Goal: Navigation & Orientation: Find specific page/section

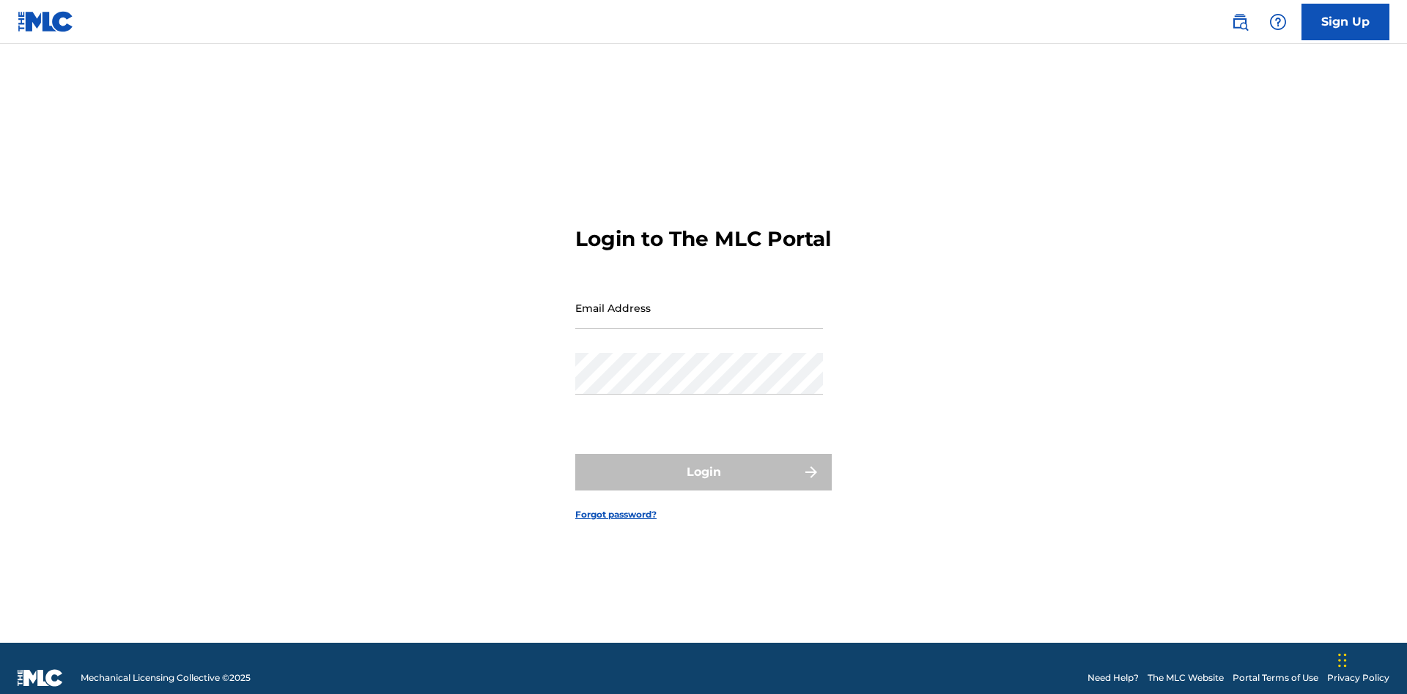
scroll to position [19, 0]
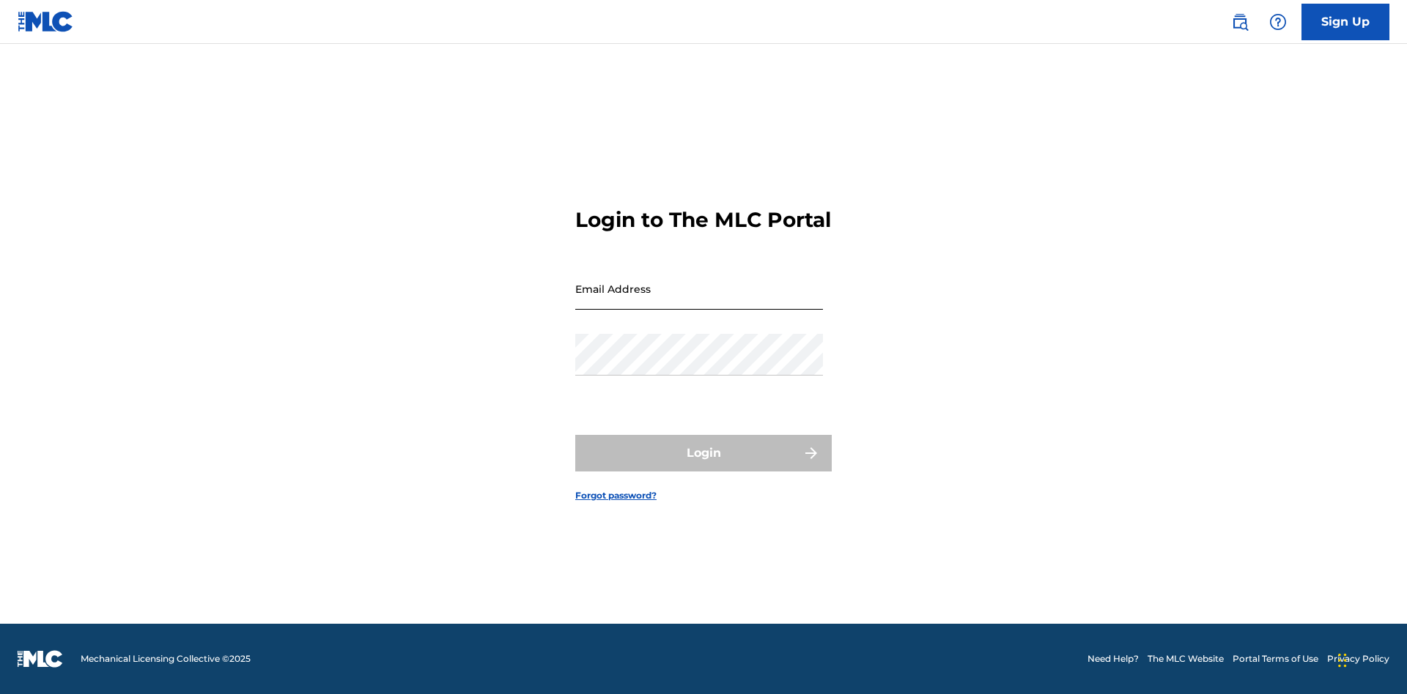
click at [699, 301] on input "Email Address" at bounding box center [699, 289] width 248 height 42
type input "[EMAIL_ADDRESS][DOMAIN_NAME]"
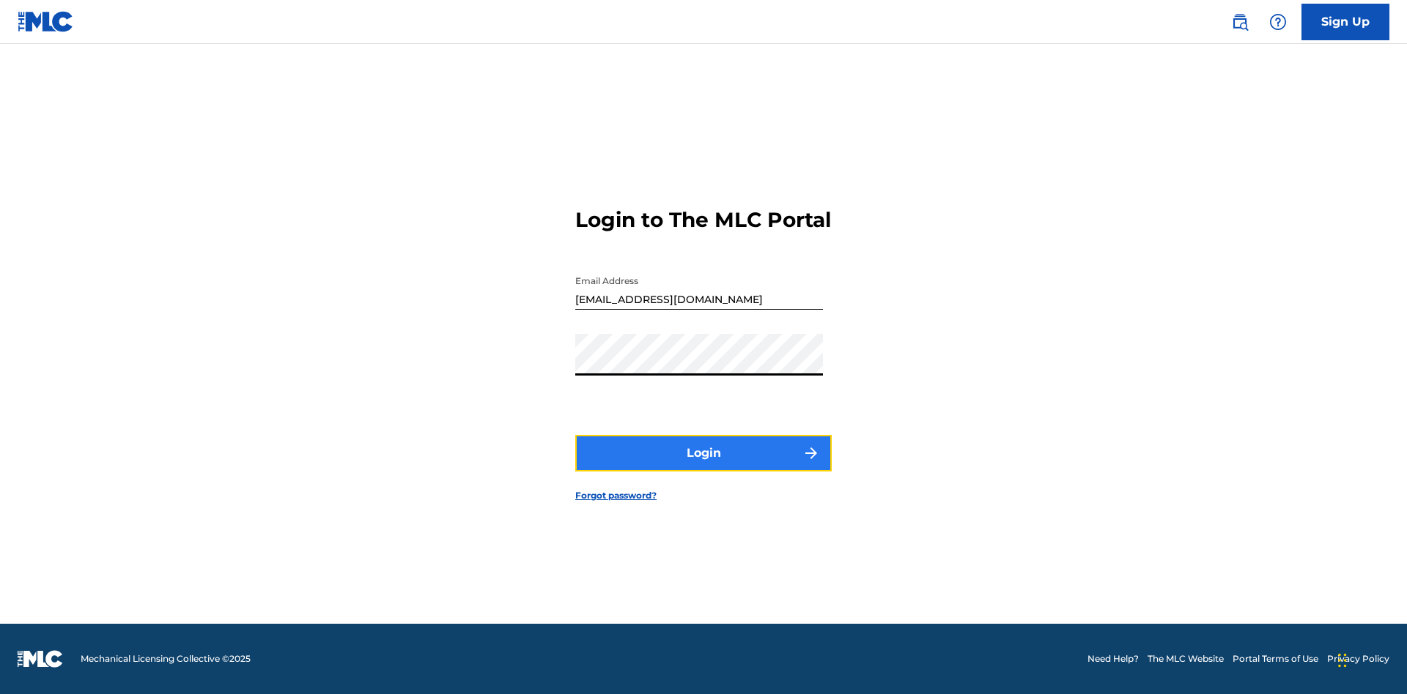
click at [703, 466] on button "Login" at bounding box center [703, 453] width 256 height 37
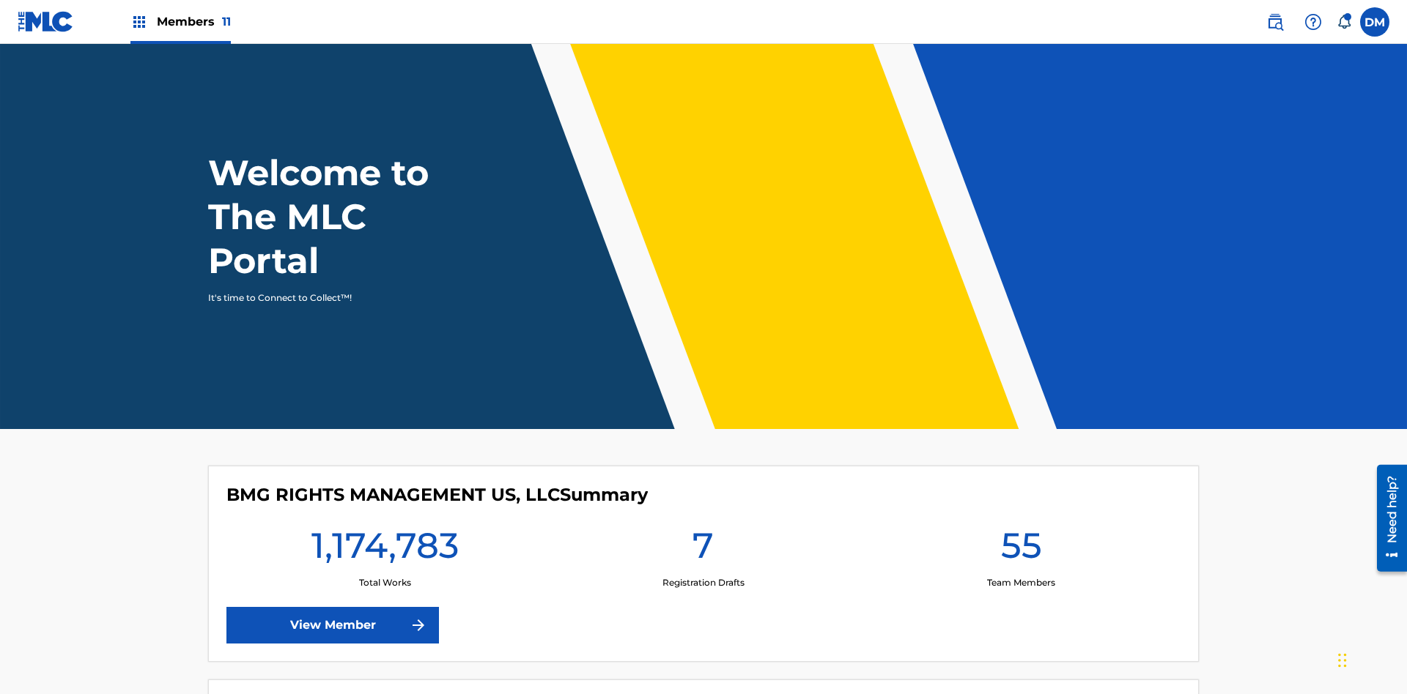
click at [180, 21] on span "Members 11" at bounding box center [194, 21] width 74 height 17
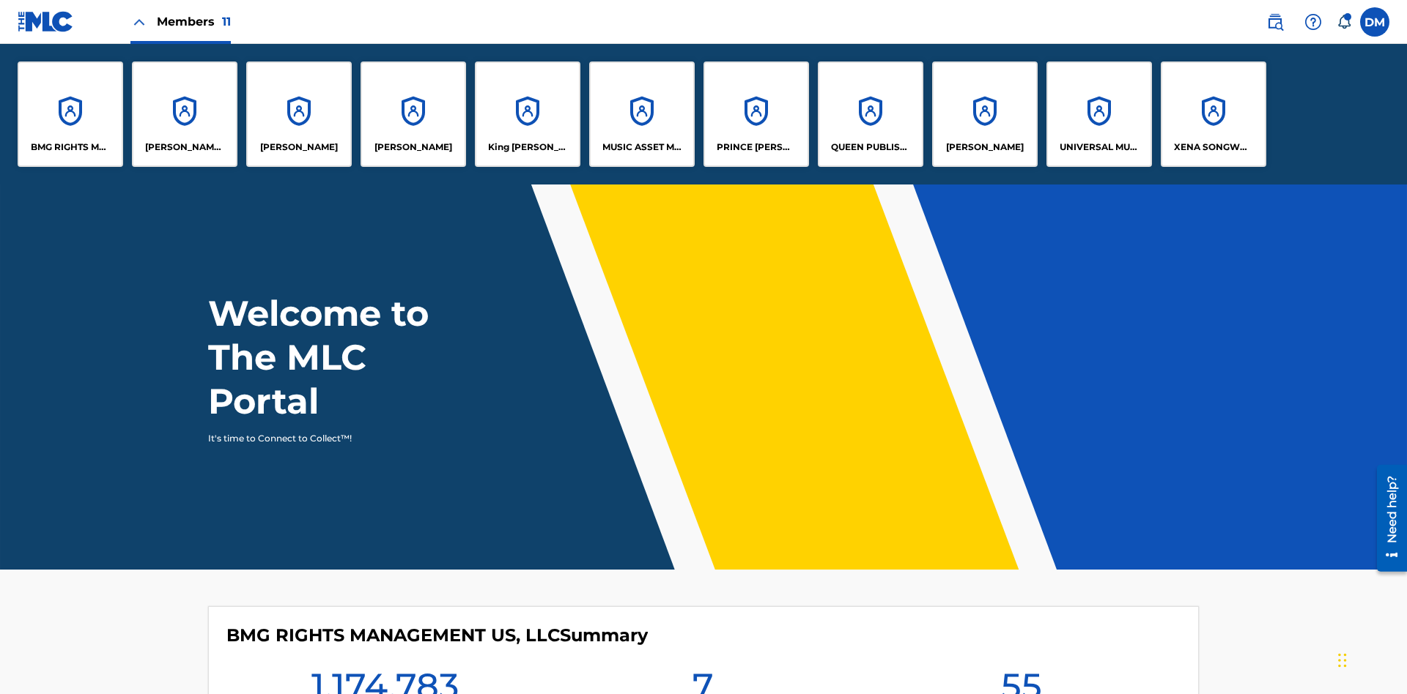
scroll to position [53, 0]
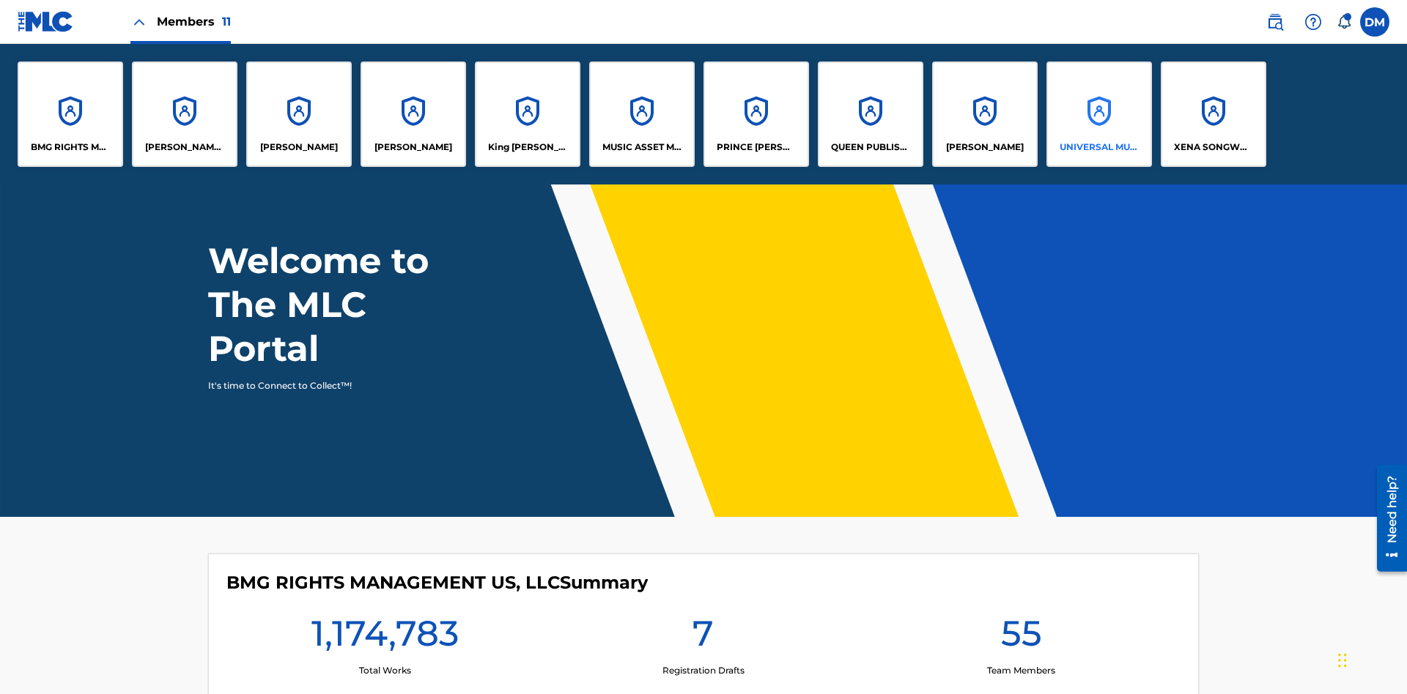
click at [1098, 147] on p "UNIVERSAL MUSIC PUB GROUP" at bounding box center [1099, 147] width 80 height 13
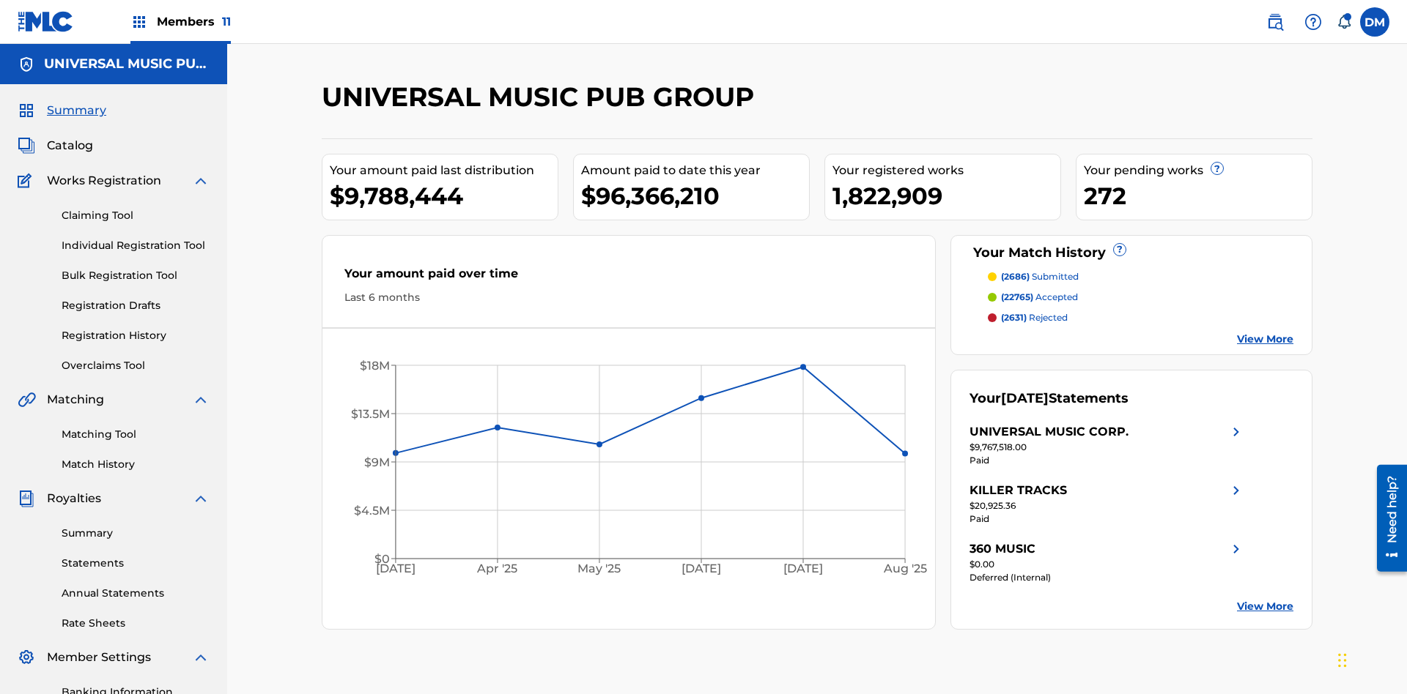
scroll to position [14, 0]
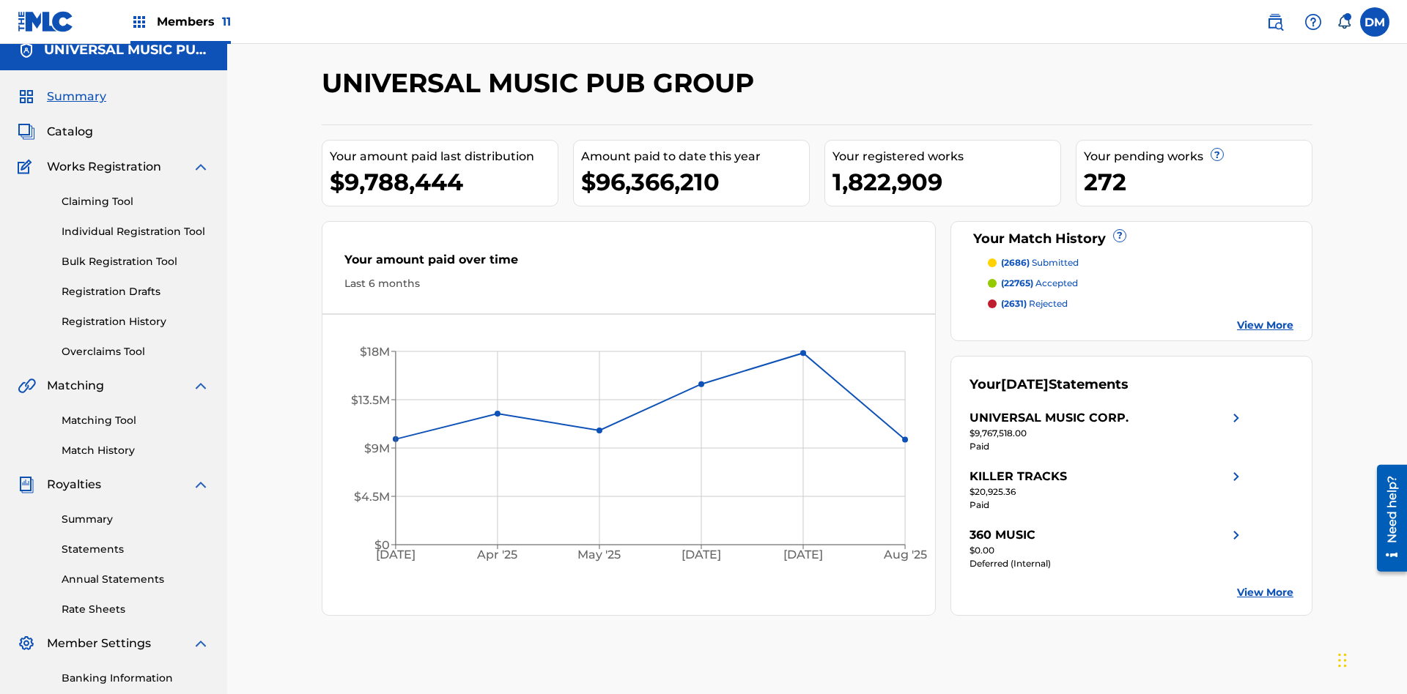
click at [75, 97] on span "Summary" at bounding box center [76, 97] width 59 height 18
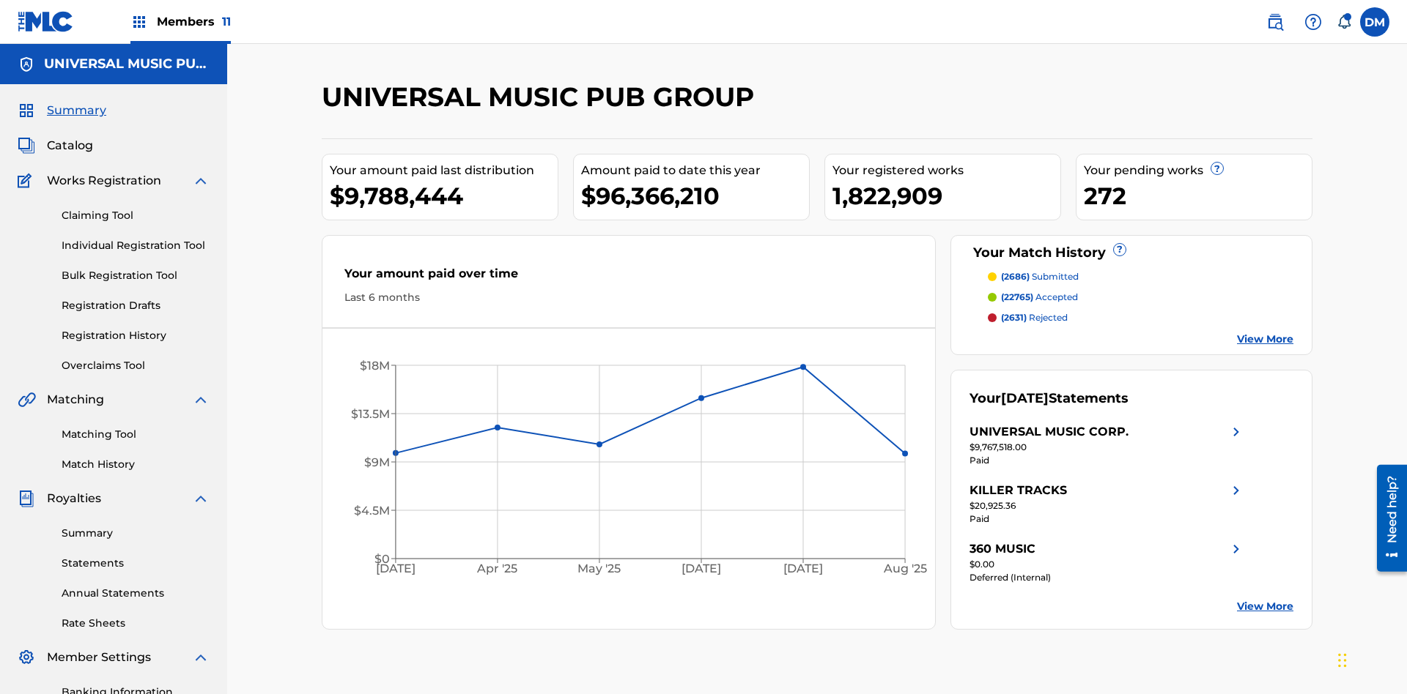
scroll to position [183, 0]
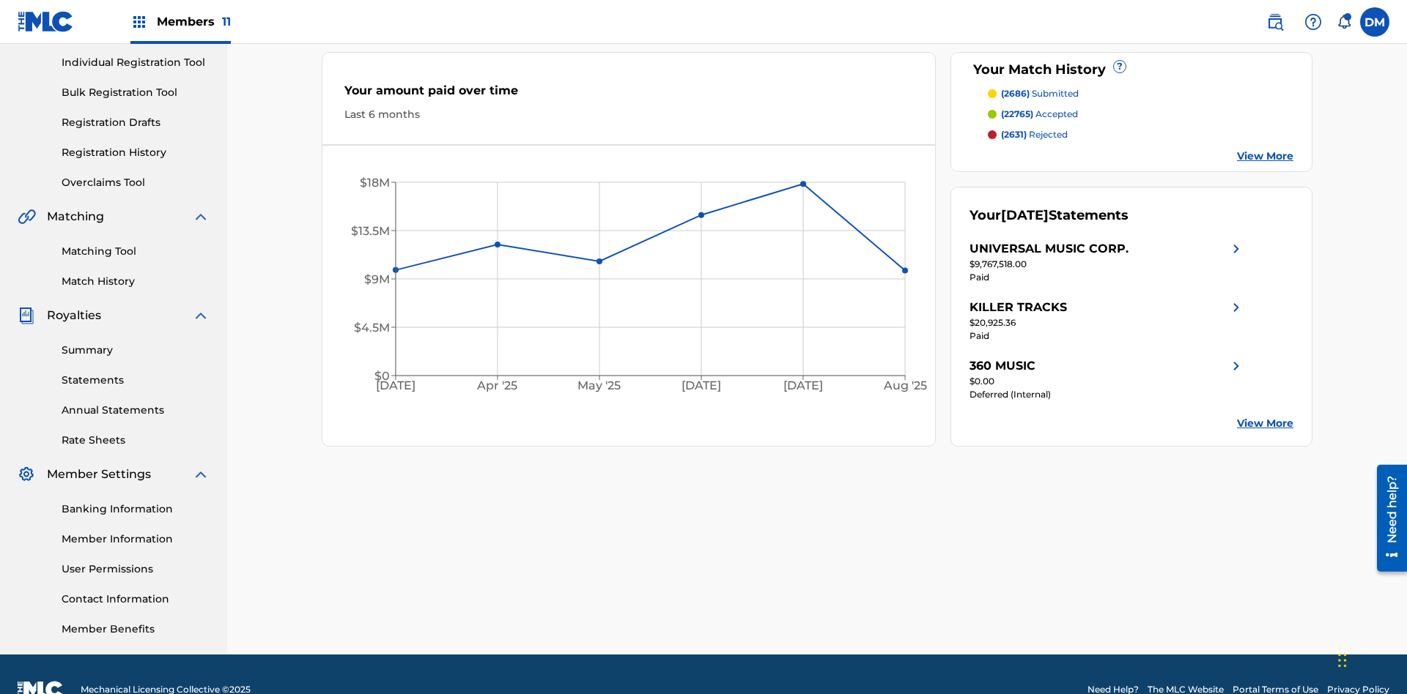
click at [1014, 94] on span "(2686)" at bounding box center [1015, 93] width 29 height 11
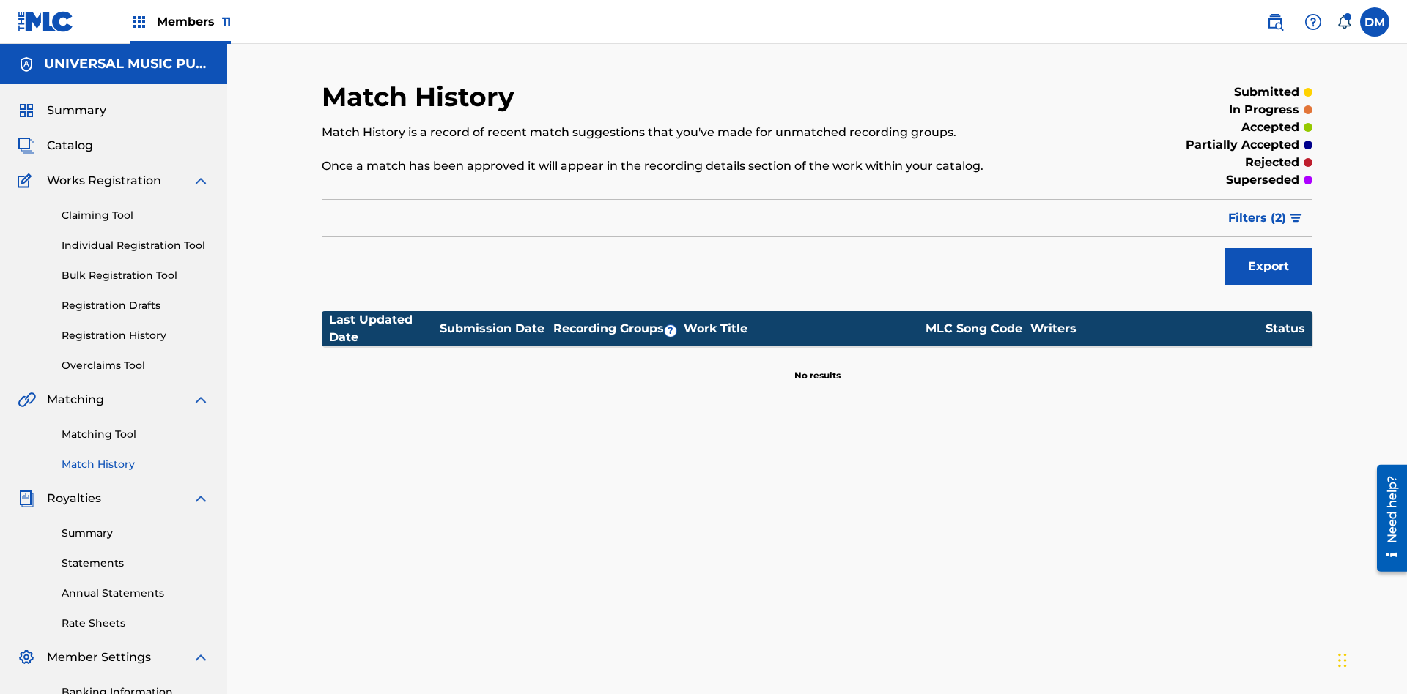
scroll to position [14, 0]
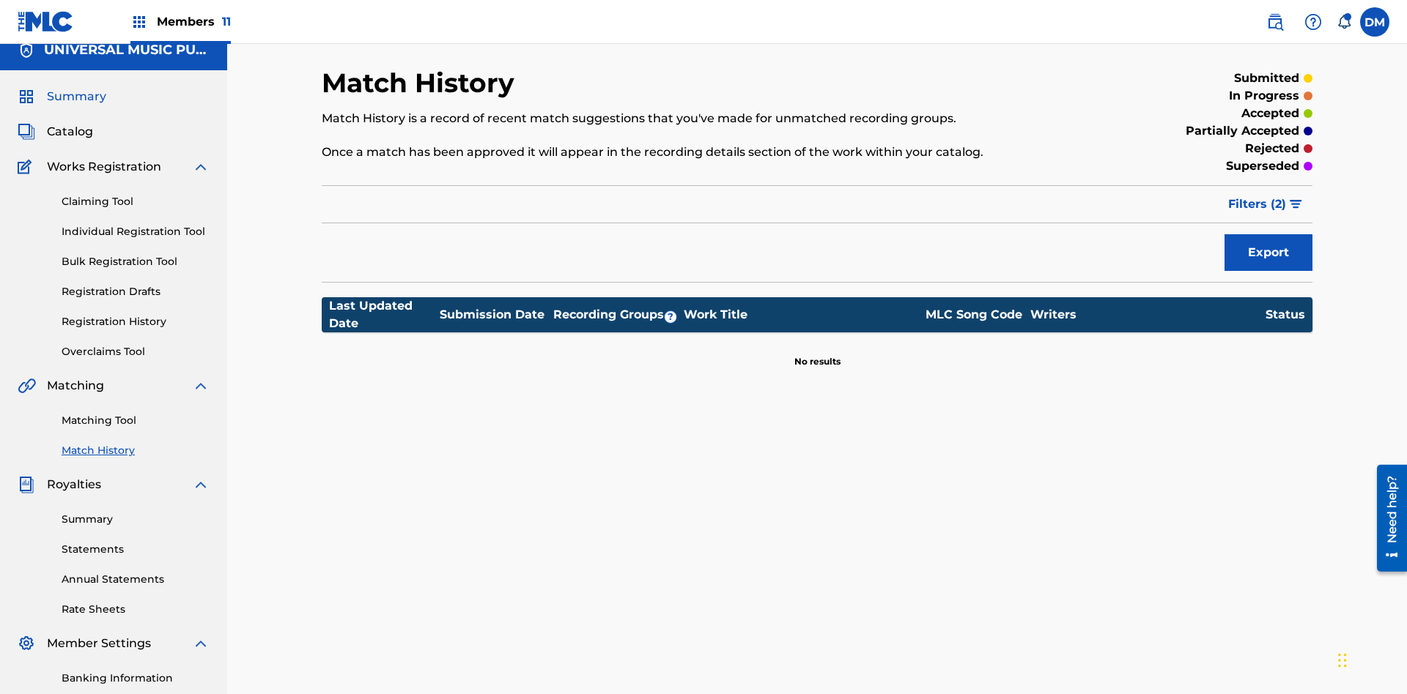
click at [75, 97] on span "Summary" at bounding box center [76, 97] width 59 height 18
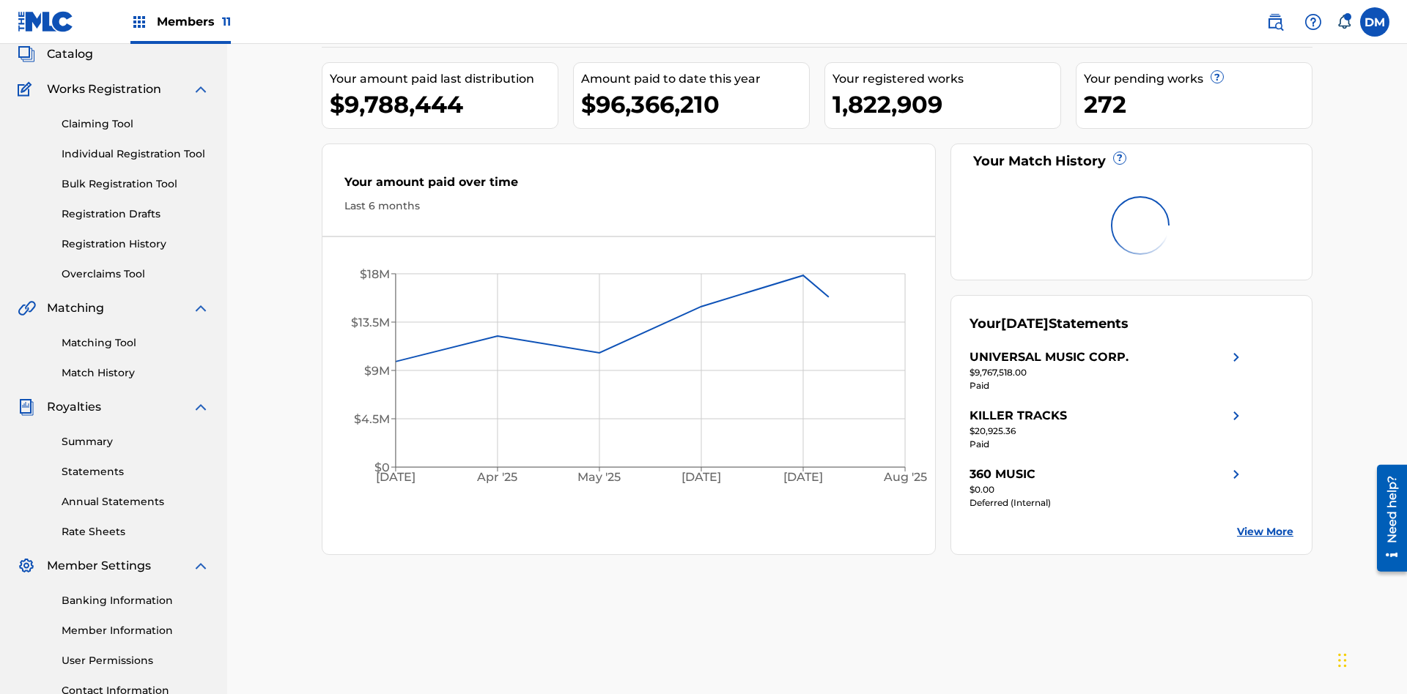
scroll to position [49, 0]
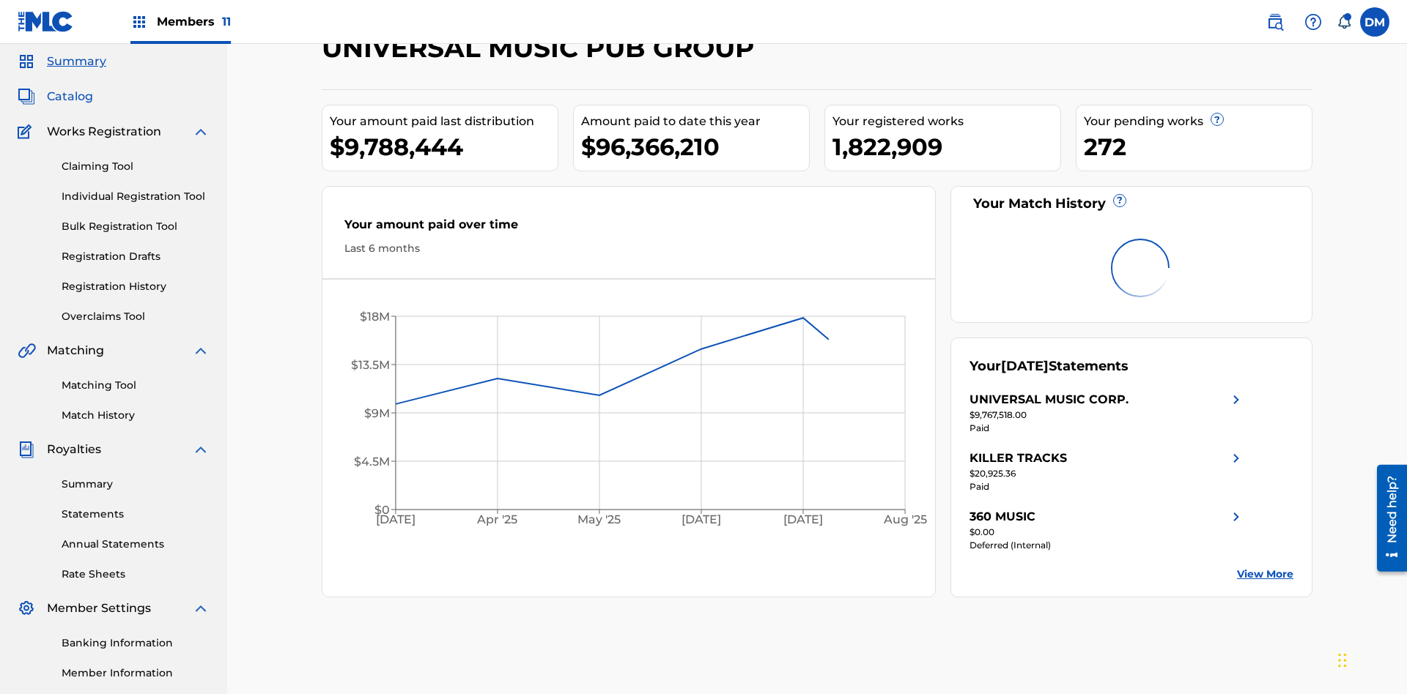
click at [70, 97] on span "Catalog" at bounding box center [70, 97] width 46 height 18
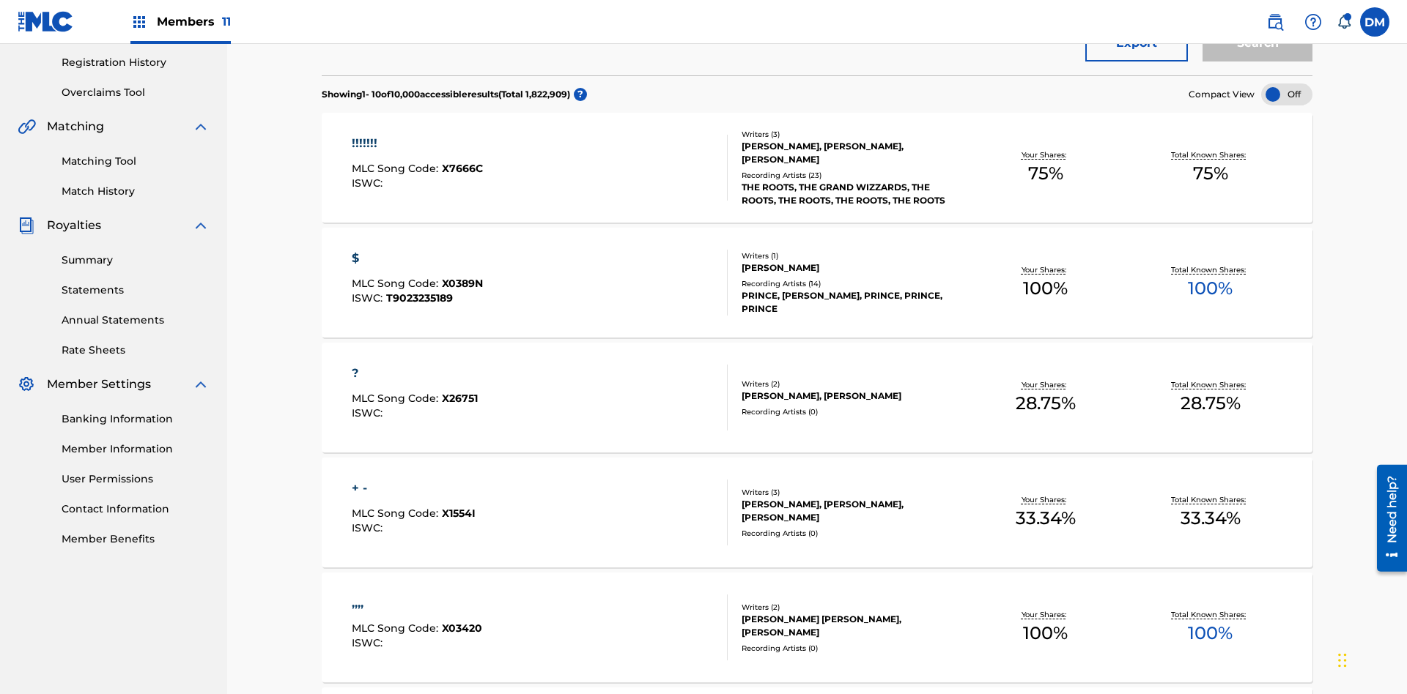
scroll to position [14, 0]
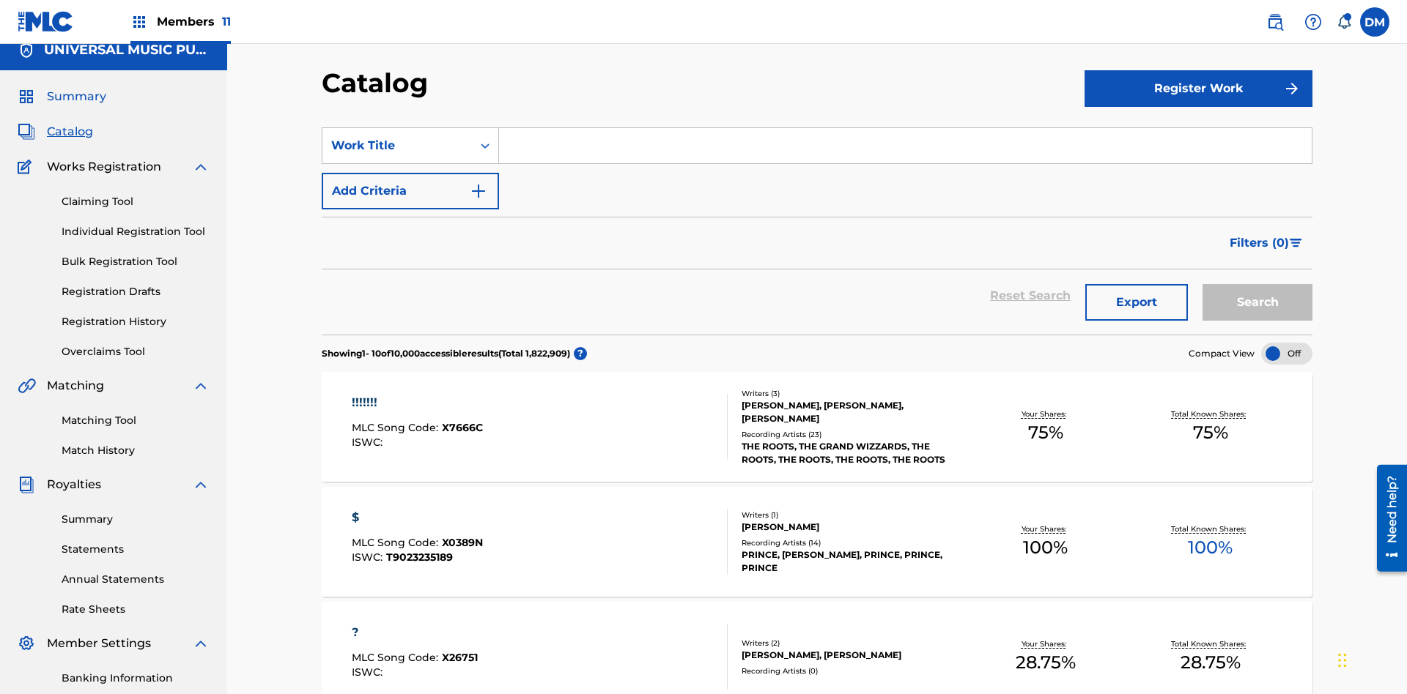
click at [75, 97] on span "Summary" at bounding box center [76, 97] width 59 height 18
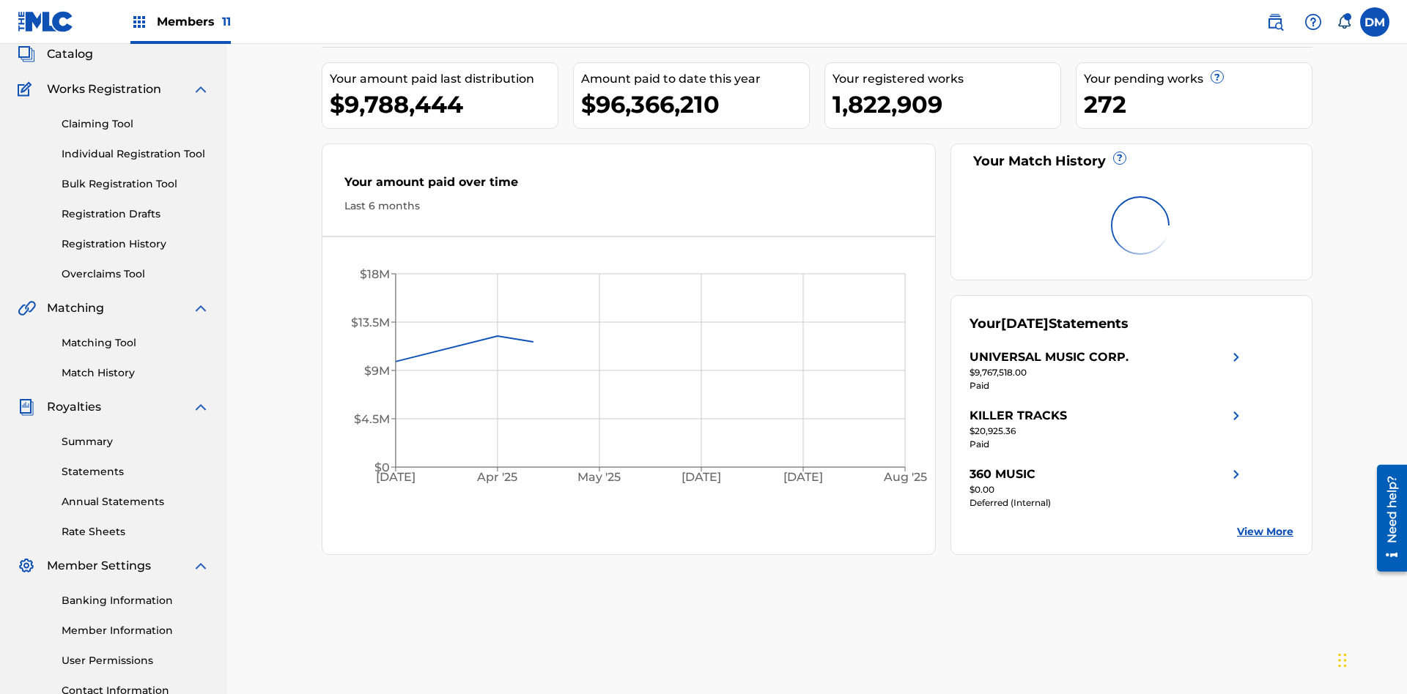
scroll to position [214, 0]
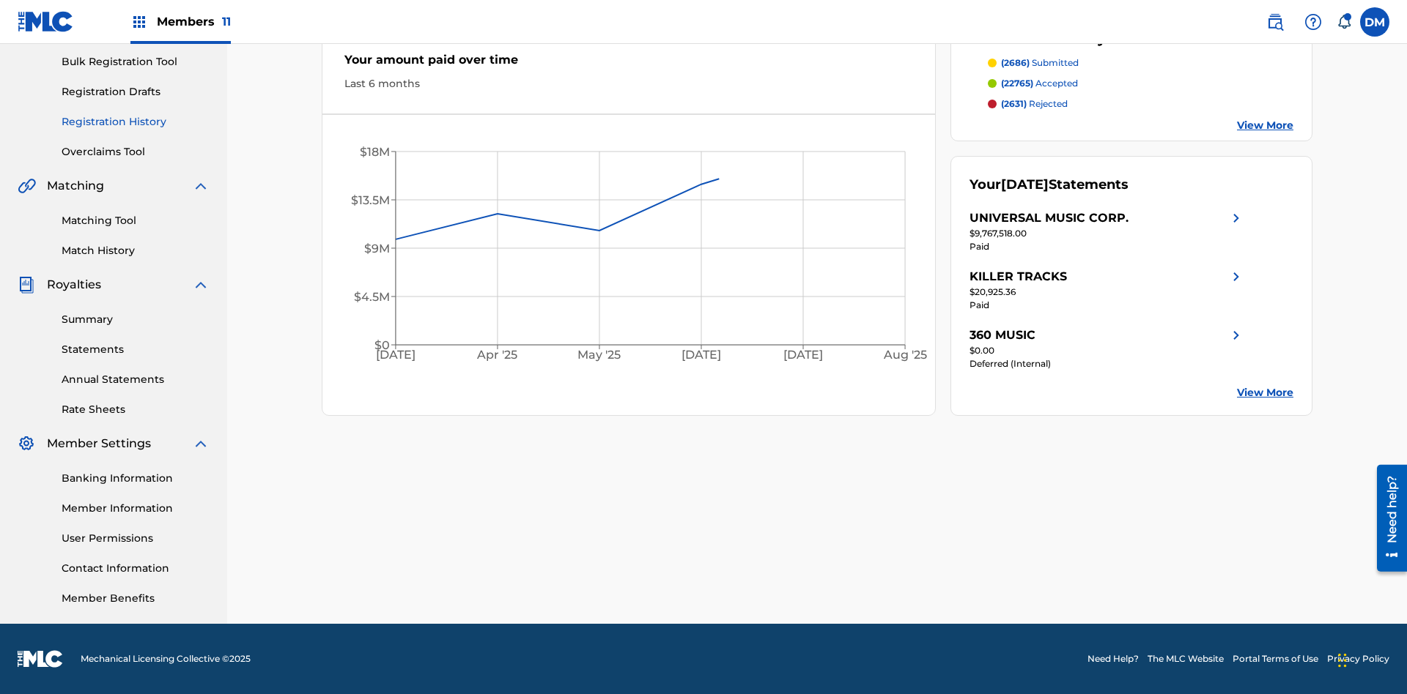
click at [136, 122] on link "Registration History" at bounding box center [136, 121] width 148 height 15
